Goal: Task Accomplishment & Management: Use online tool/utility

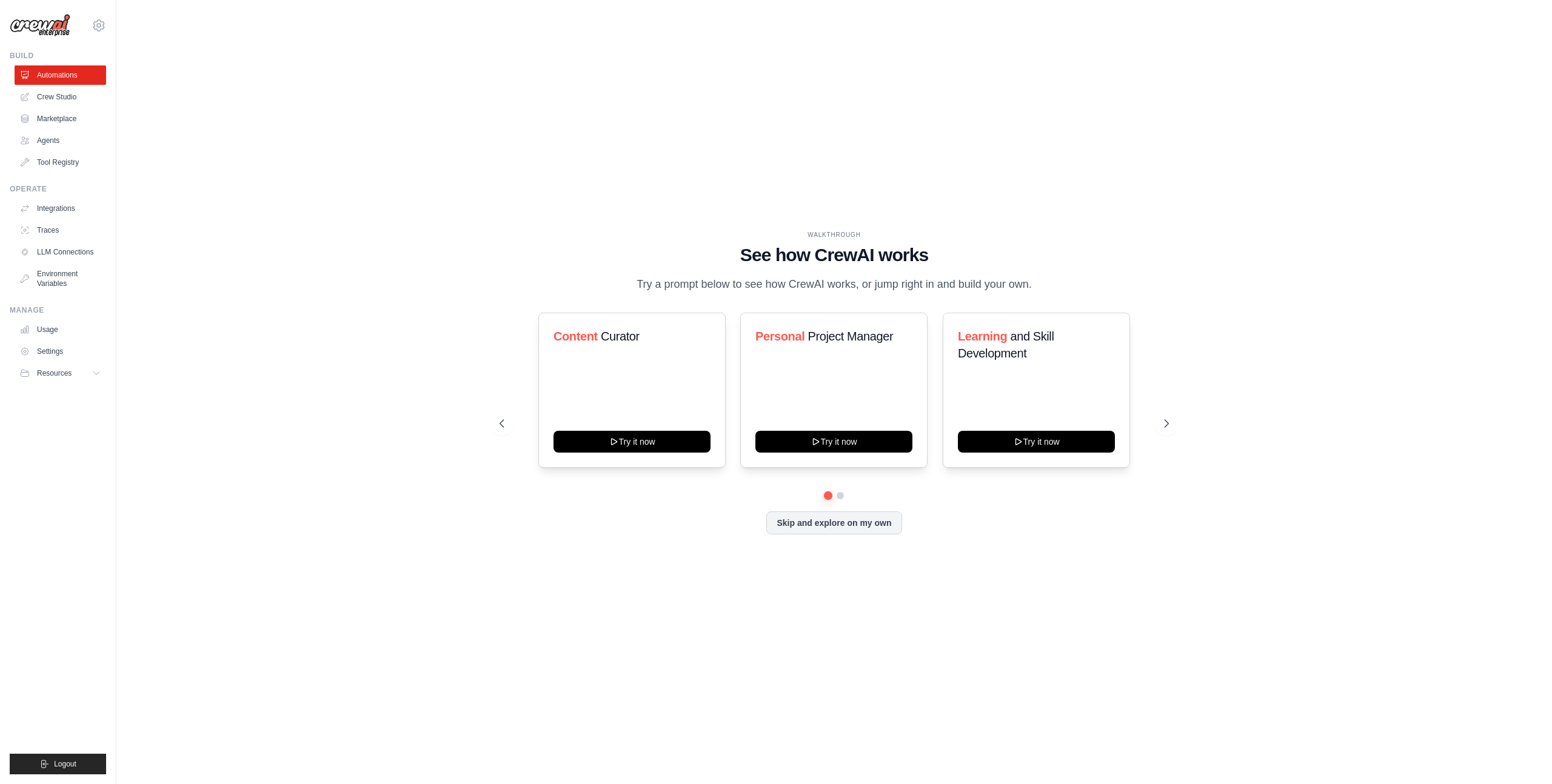
click at [62, 100] on link "Crew Studio" at bounding box center [60, 97] width 91 height 20
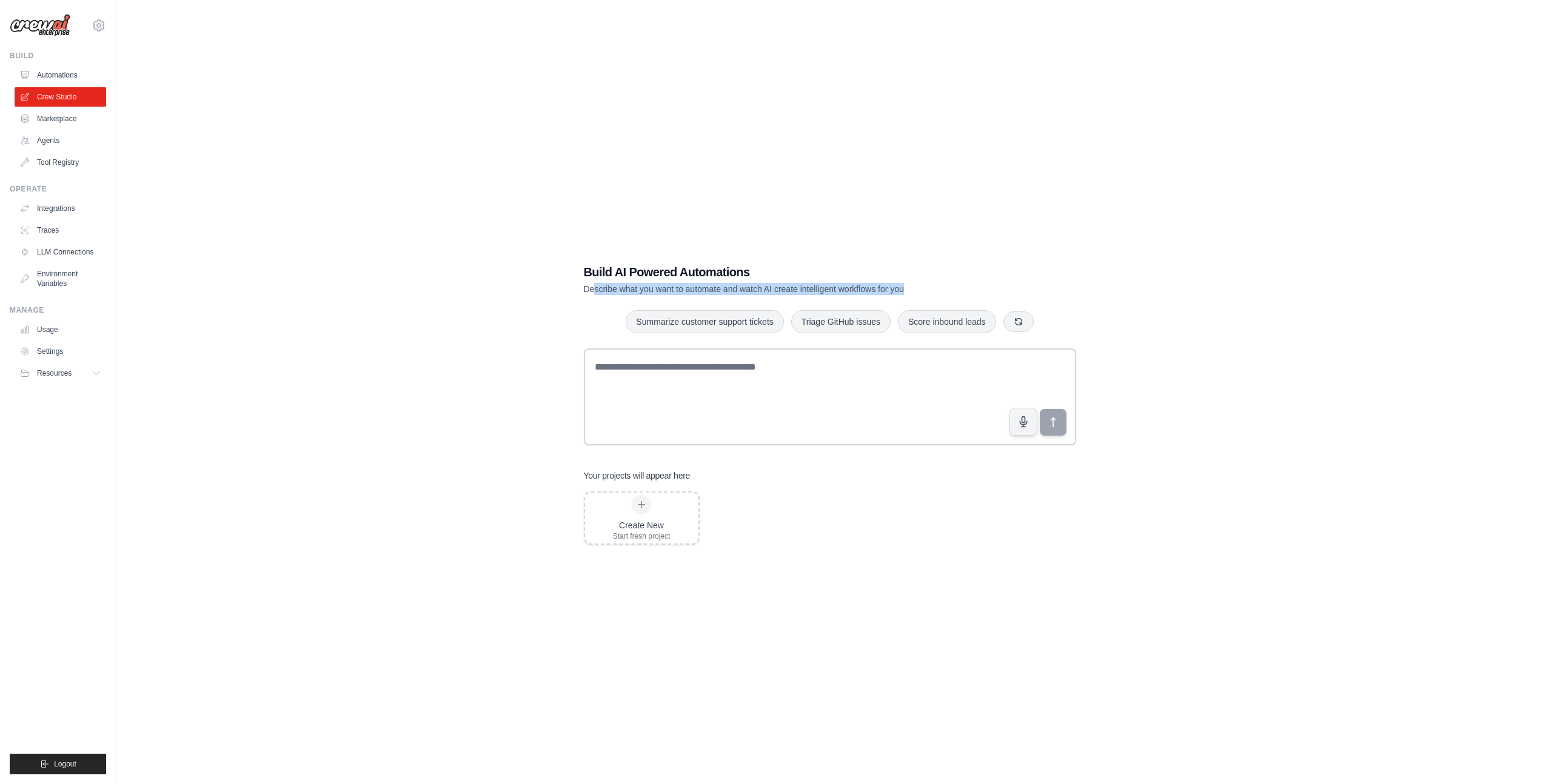
drag, startPoint x: 594, startPoint y: 287, endPoint x: 966, endPoint y: 279, distance: 372.1
click at [923, 288] on p "Describe what you want to automate and watch AI create intelligent workflows fo…" at bounding box center [787, 289] width 408 height 12
click at [1012, 271] on div "Build AI Powered Automations Describe what you want to automate and watch AI cr…" at bounding box center [830, 279] width 492 height 31
click at [70, 375] on span "Resources" at bounding box center [55, 374] width 34 height 10
click at [50, 351] on link "Settings" at bounding box center [61, 352] width 91 height 20
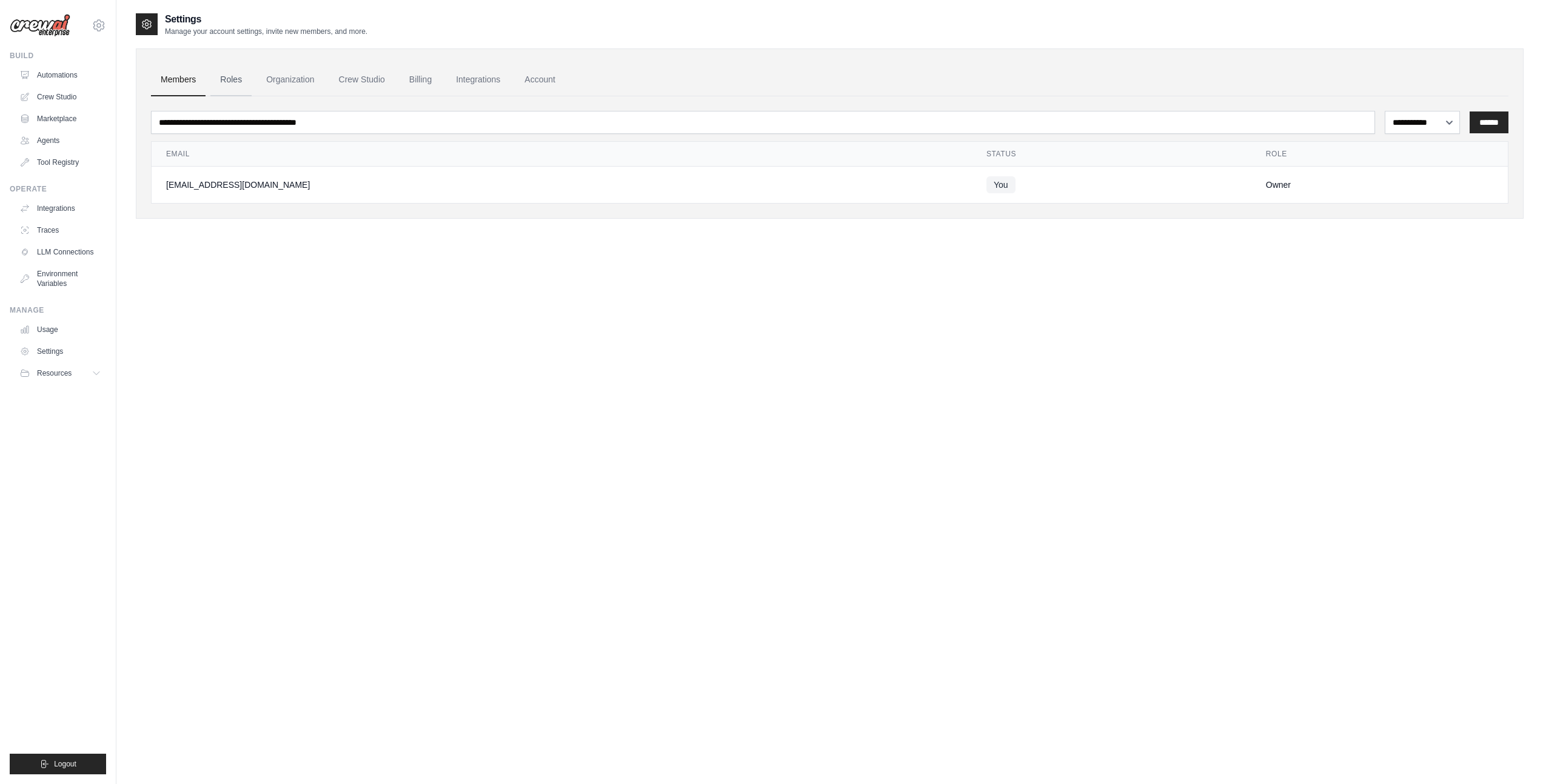
click at [238, 81] on link "Roles" at bounding box center [230, 80] width 41 height 32
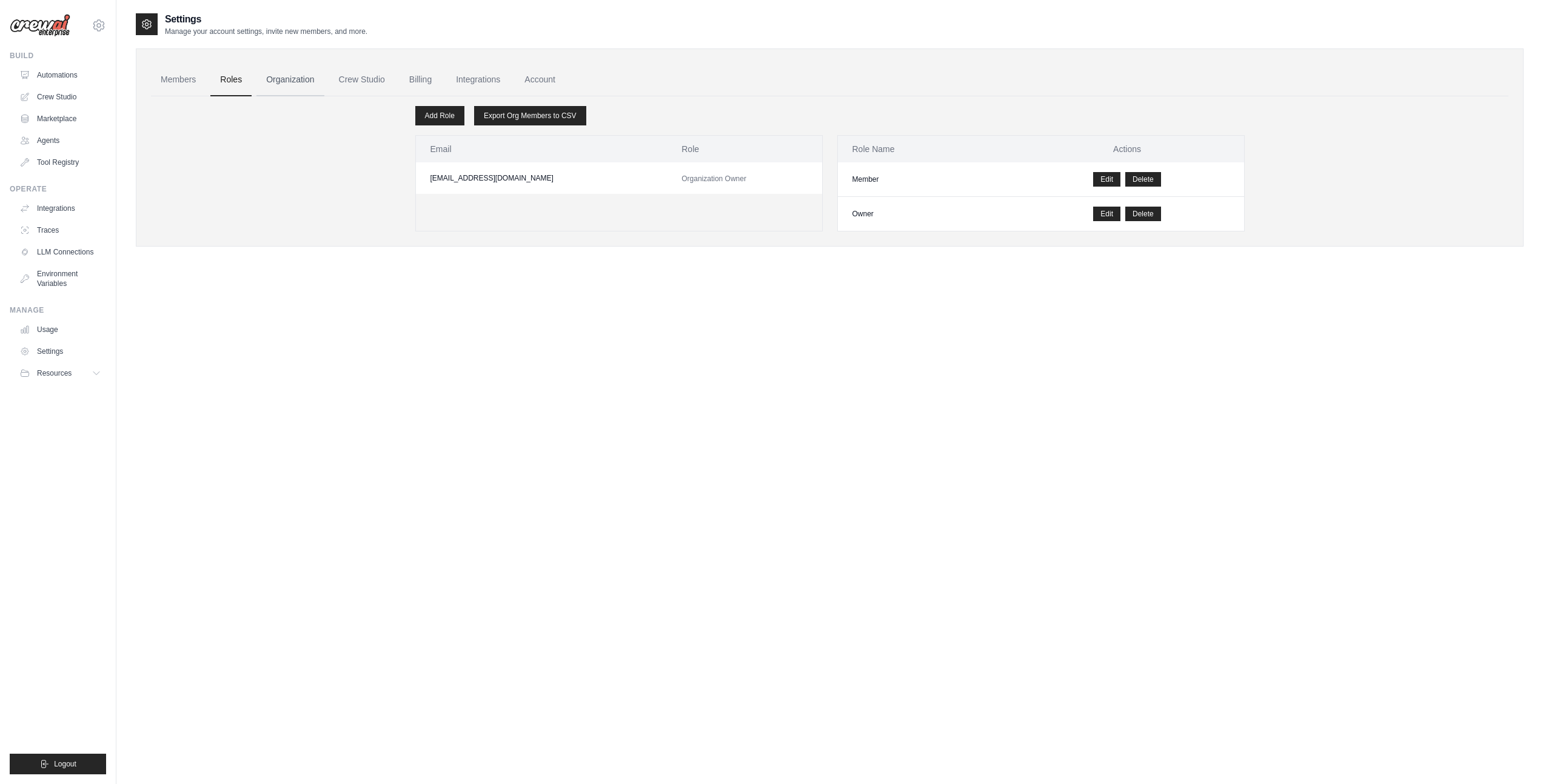
click at [303, 82] on link "Organization" at bounding box center [290, 80] width 67 height 32
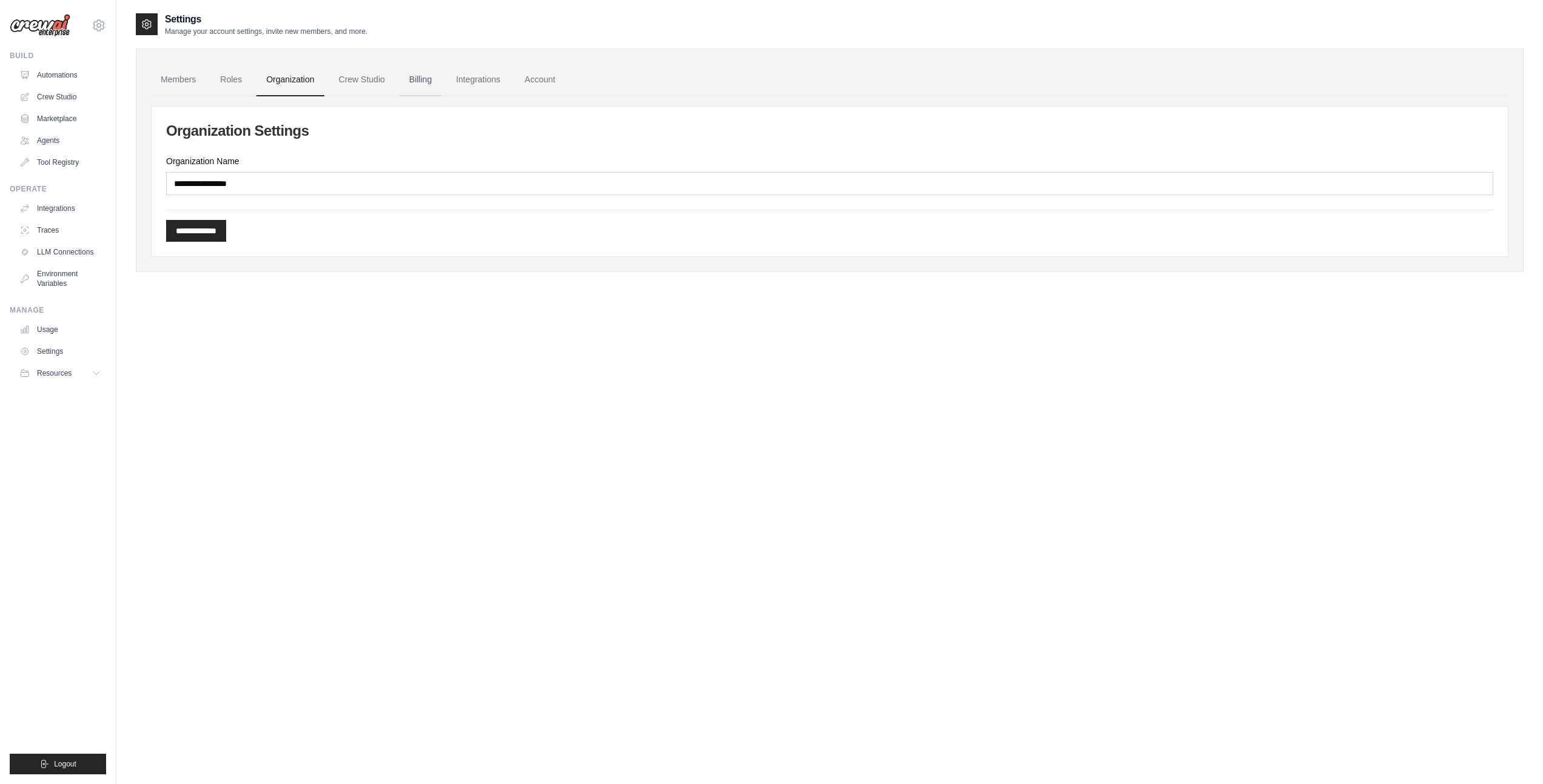
click at [441, 83] on link "Billing" at bounding box center [420, 80] width 42 height 32
click at [426, 81] on link "Billing" at bounding box center [420, 80] width 42 height 32
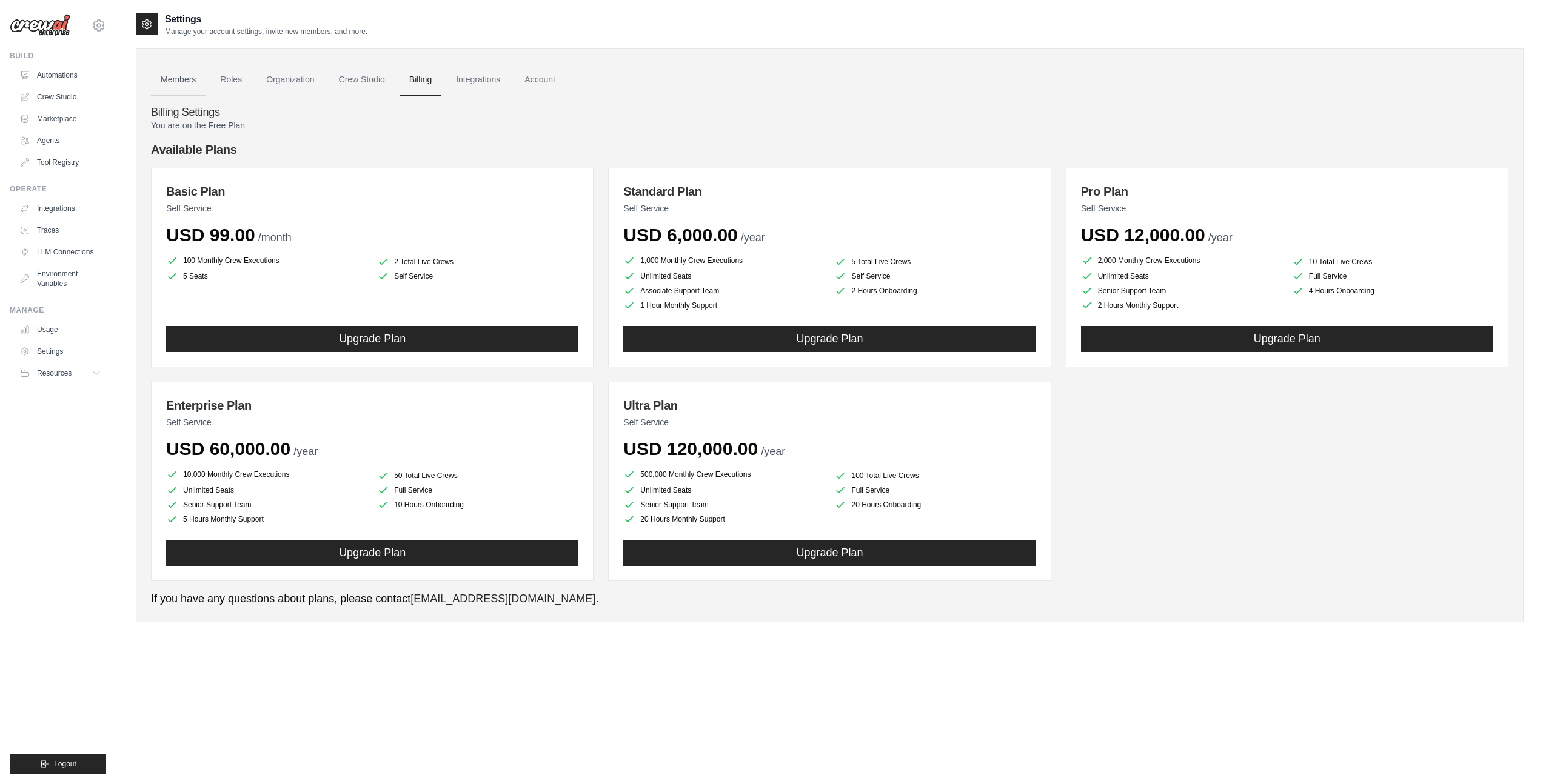
click at [181, 82] on link "Members" at bounding box center [178, 80] width 55 height 32
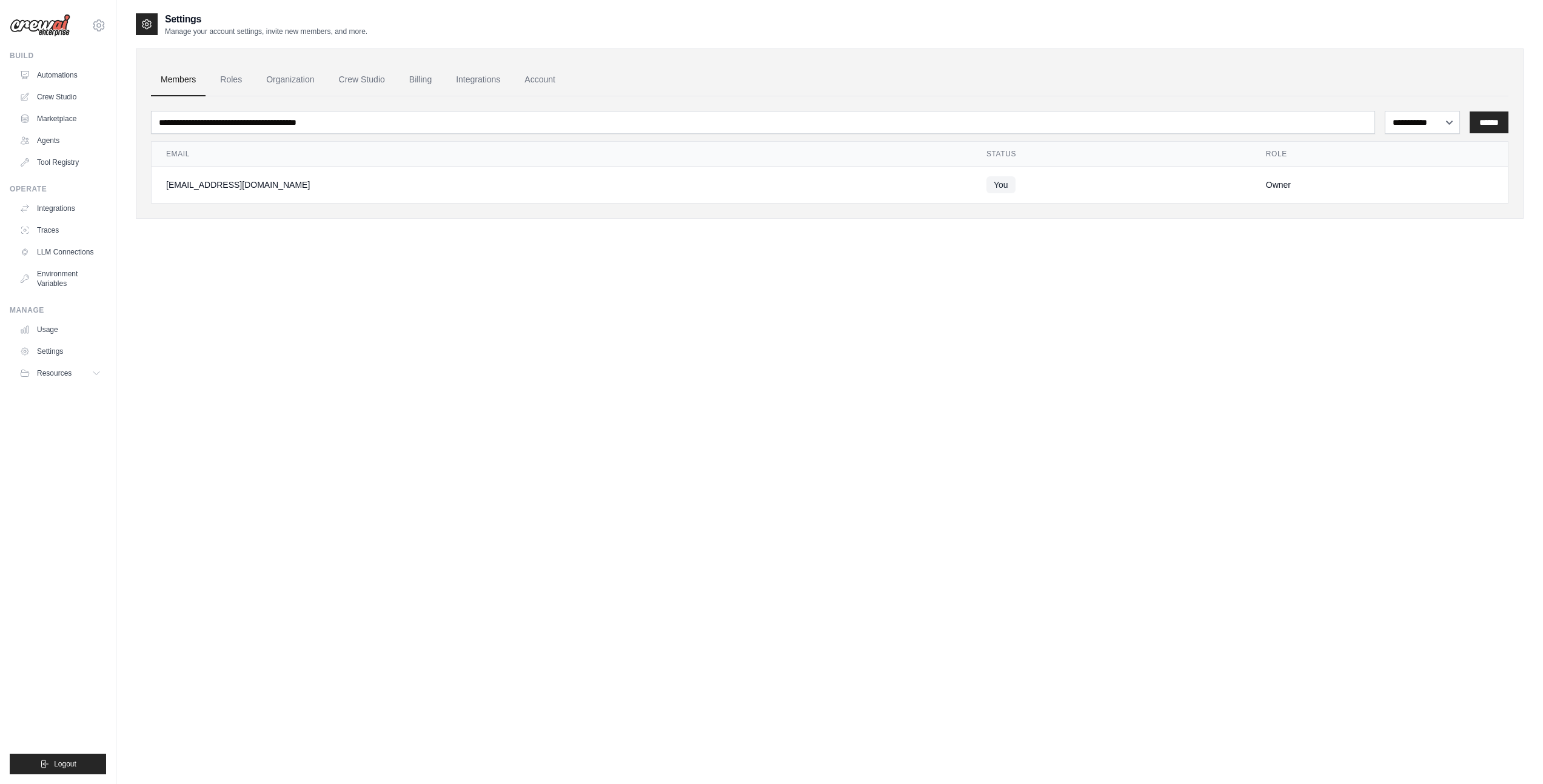
click at [54, 78] on link "Automations" at bounding box center [60, 75] width 91 height 20
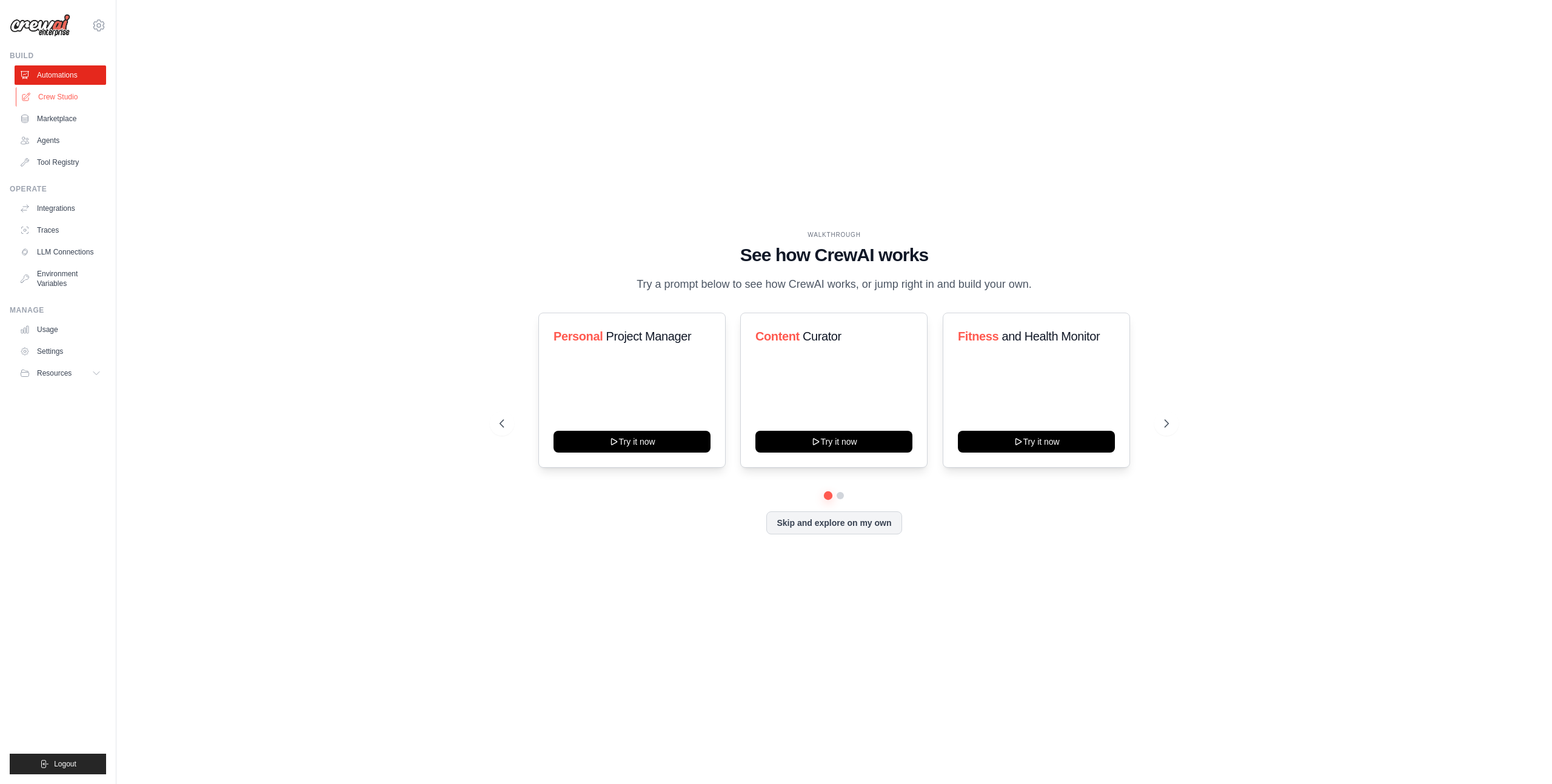
click at [62, 99] on link "Crew Studio" at bounding box center [61, 97] width 91 height 20
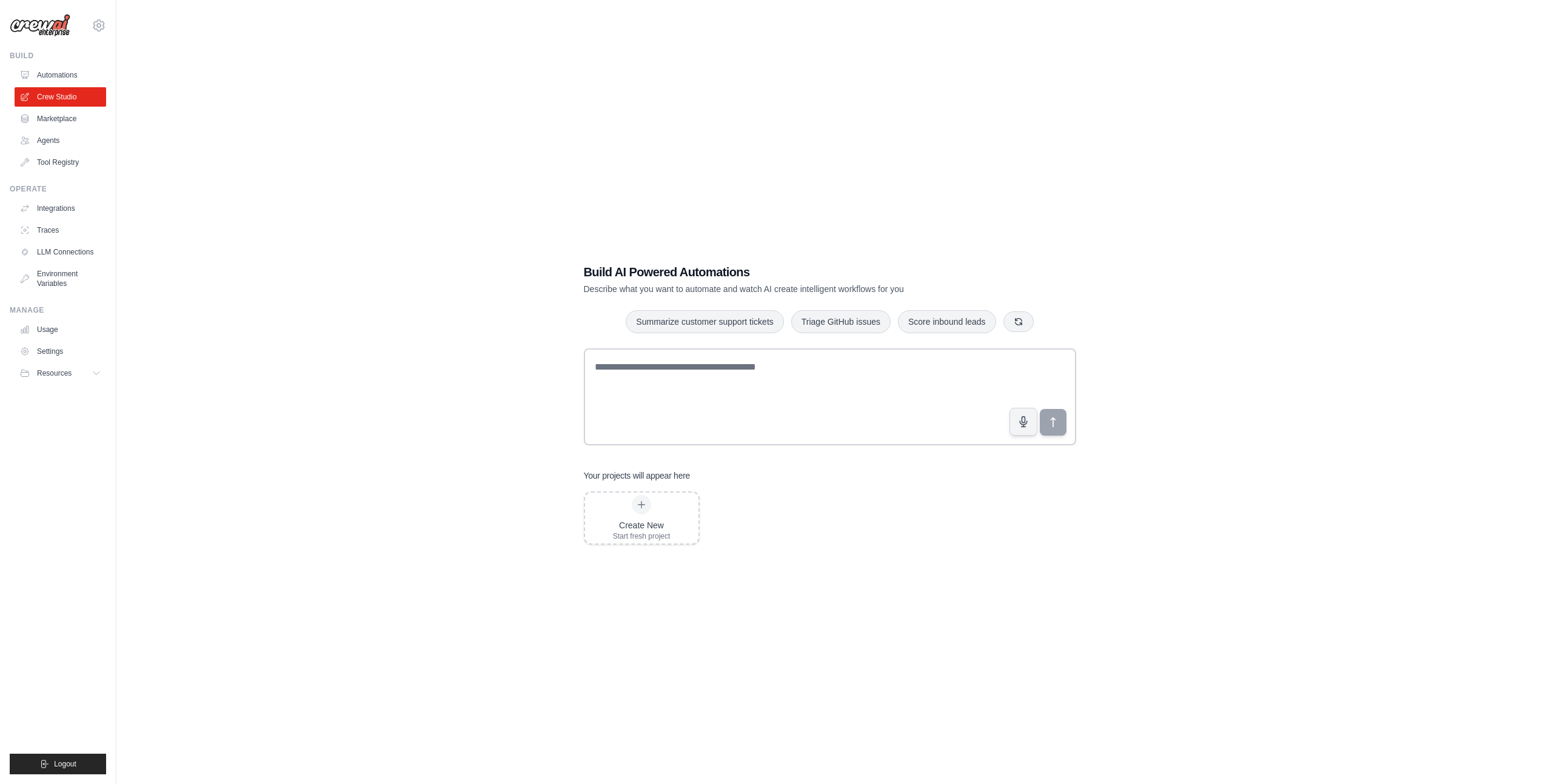
click at [484, 208] on div "Build AI Powered Automations Describe what you want to automate and watch AI cr…" at bounding box center [830, 404] width 1388 height 784
click at [598, 173] on div "Build AI Powered Automations Describe what you want to automate and watch AI cr…" at bounding box center [830, 404] width 1388 height 784
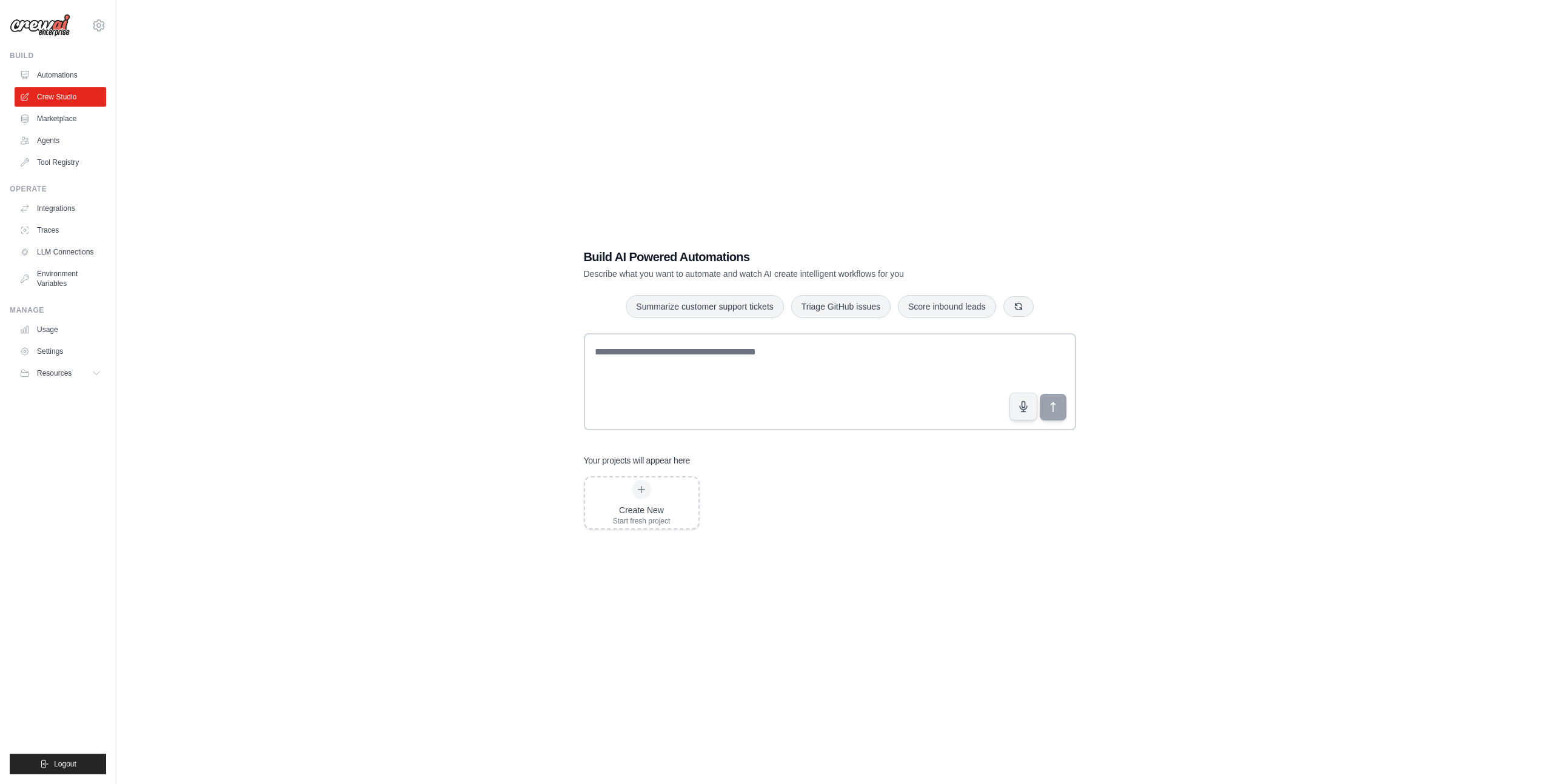
scroll to position [23, 0]
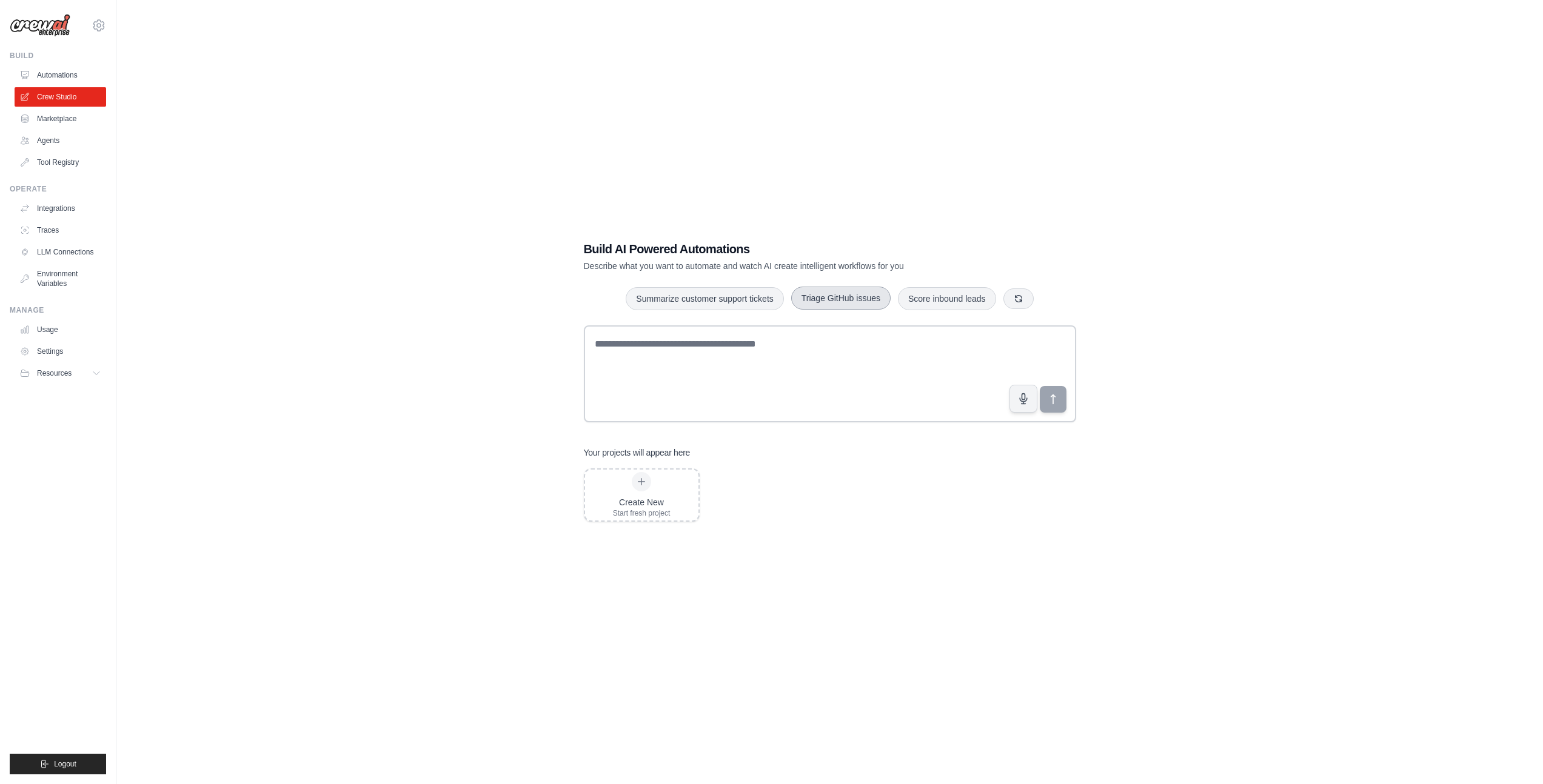
click at [835, 304] on button "Triage GitHub issues" at bounding box center [841, 298] width 99 height 23
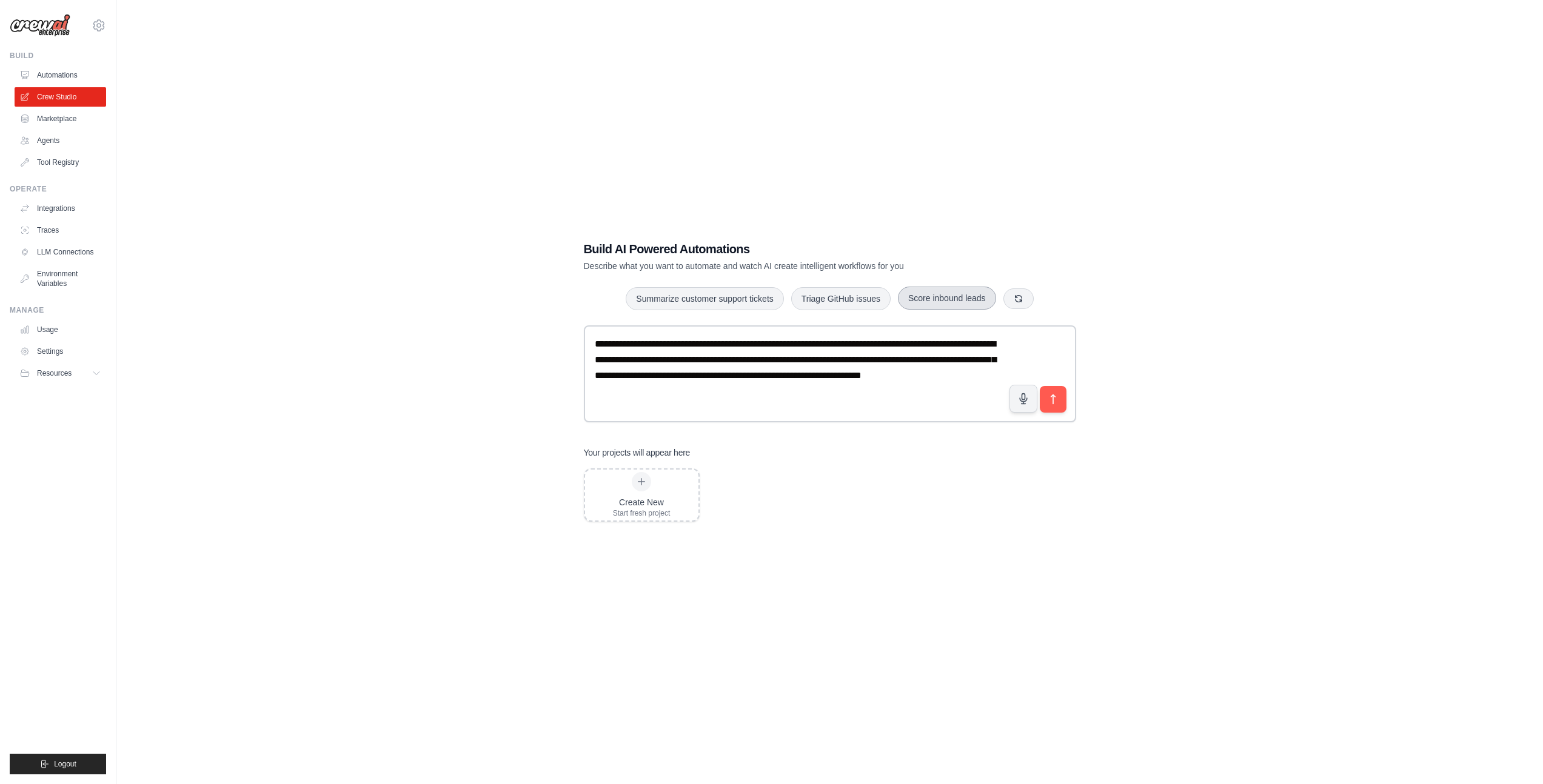
click at [966, 304] on button "Score inbound leads" at bounding box center [947, 298] width 98 height 23
drag, startPoint x: 817, startPoint y: 393, endPoint x: 554, endPoint y: 338, distance: 268.7
click at [554, 337] on div "**********" at bounding box center [830, 381] width 1388 height 784
type textarea "**********"
drag, startPoint x: 584, startPoint y: 249, endPoint x: 828, endPoint y: 267, distance: 244.7
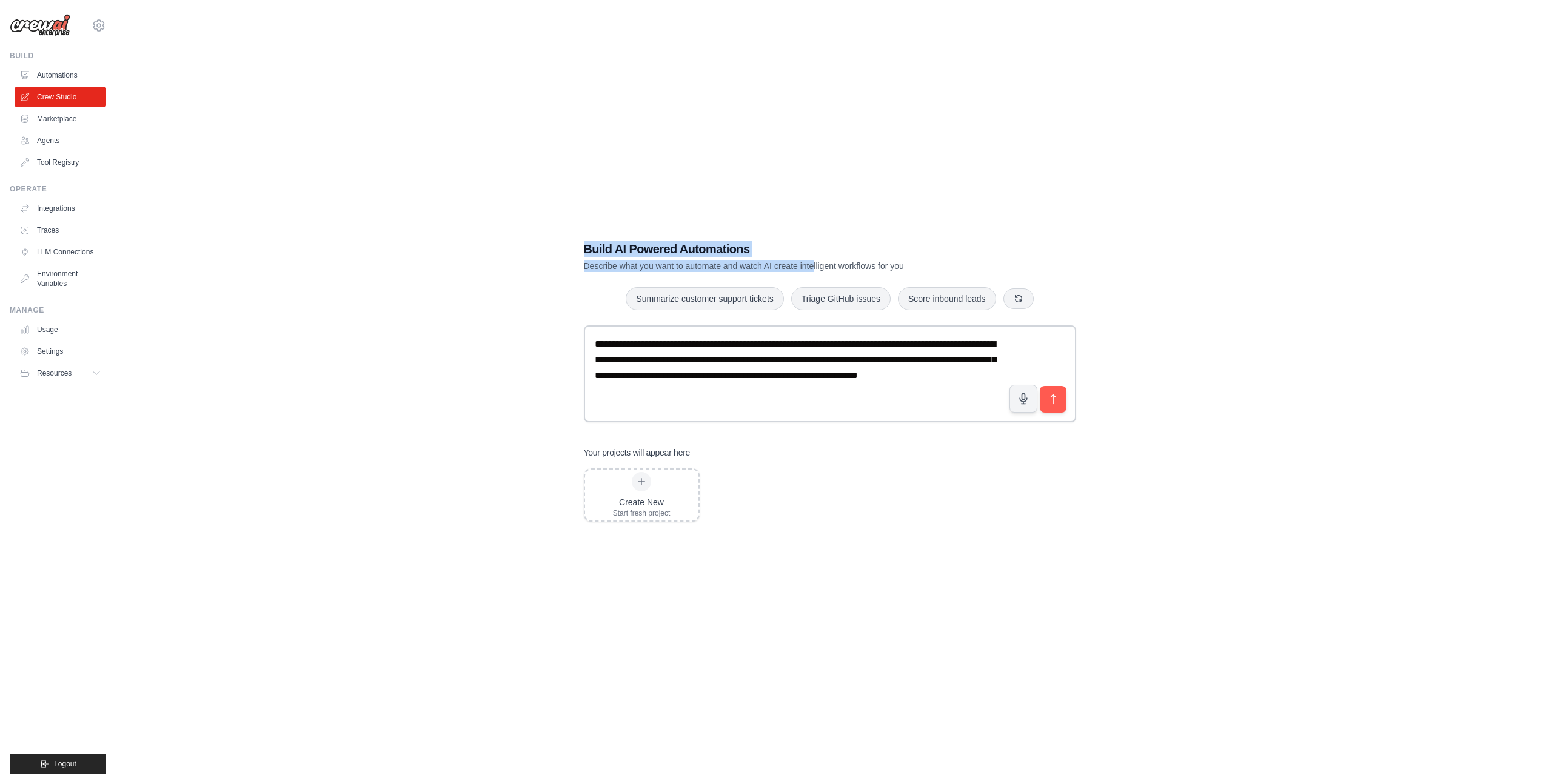
click at [828, 267] on div "Build AI Powered Automations Describe what you want to automate and watch AI cr…" at bounding box center [787, 256] width 408 height 31
click at [822, 243] on h1 "Build AI Powered Automations" at bounding box center [787, 249] width 408 height 17
drag, startPoint x: 613, startPoint y: 250, endPoint x: 962, endPoint y: 256, distance: 349.1
click at [961, 257] on h1 "Build AI Powered Automations" at bounding box center [787, 249] width 408 height 17
click at [965, 254] on h1 "Build AI Powered Automations" at bounding box center [787, 249] width 408 height 17
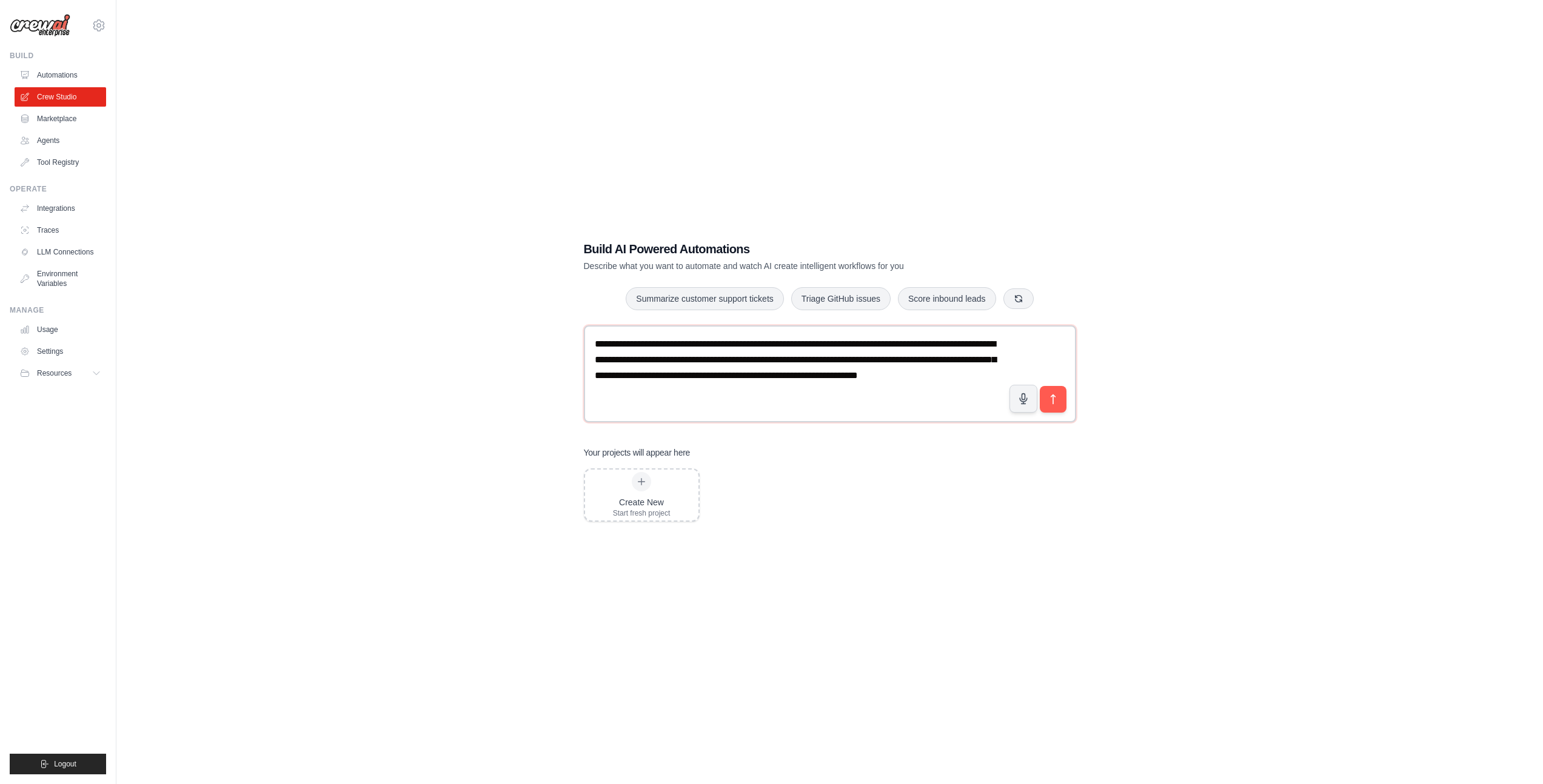
drag, startPoint x: 773, startPoint y: 391, endPoint x: 628, endPoint y: 258, distance: 196.8
click at [577, 344] on div "**********" at bounding box center [830, 381] width 521 height 320
click at [696, 363] on textarea "**********" at bounding box center [830, 374] width 492 height 97
drag, startPoint x: 745, startPoint y: 392, endPoint x: 559, endPoint y: 344, distance: 192.1
click at [559, 344] on div "**********" at bounding box center [830, 381] width 1388 height 784
